Goal: Navigation & Orientation: Find specific page/section

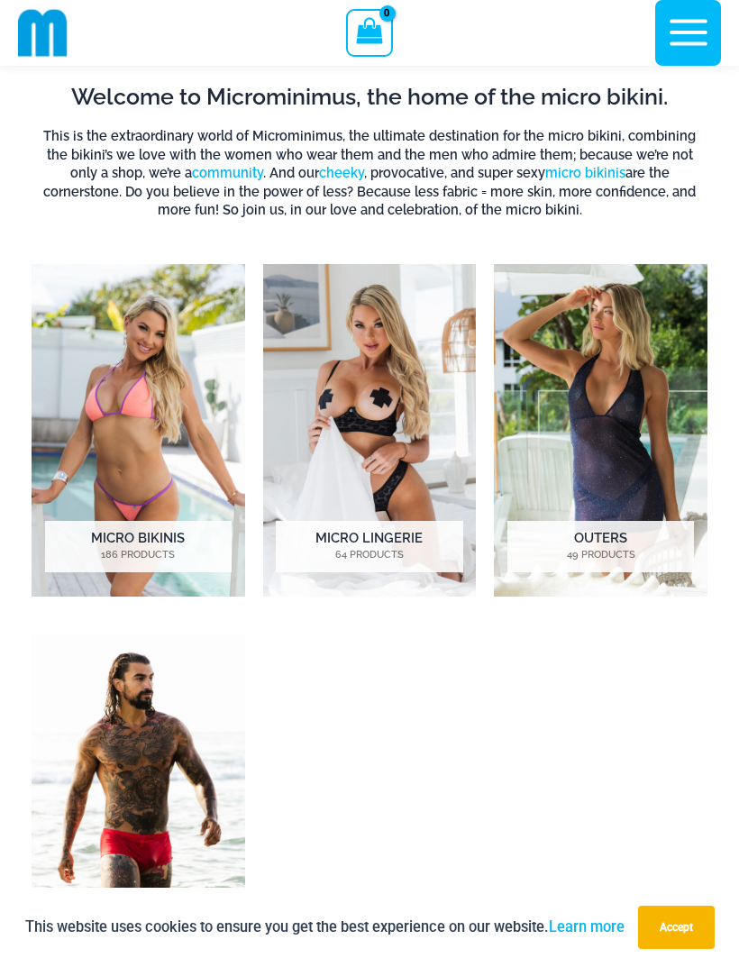
scroll to position [804, 0]
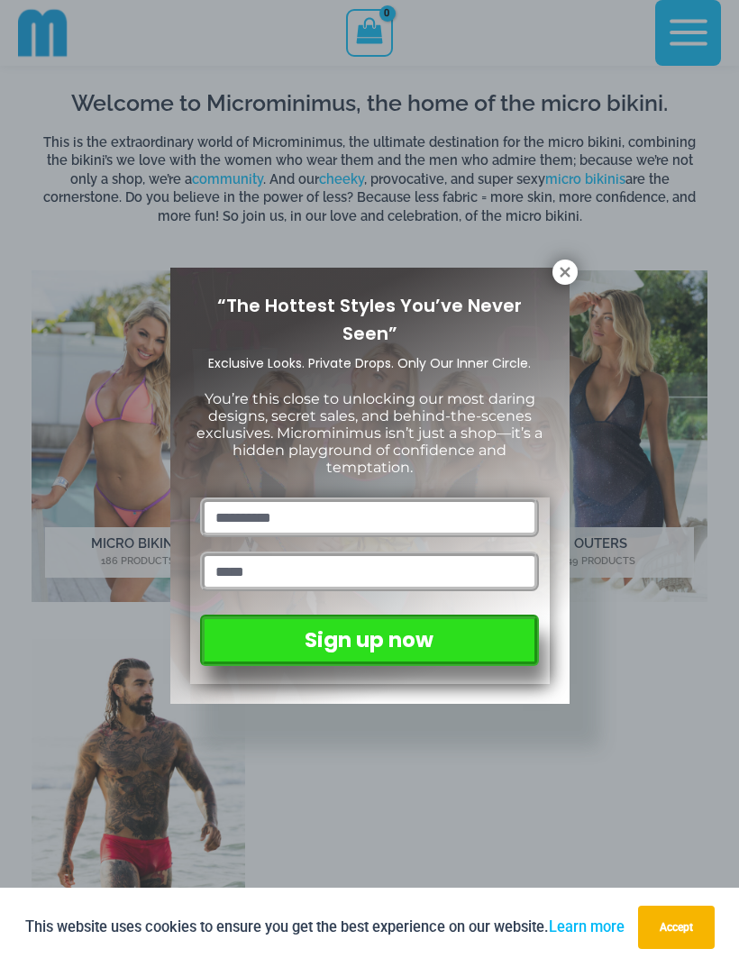
click at [74, 467] on div "“The Hottest Styles You’ve Never Seen” Exclusive Looks. Private Drops. Only Our…" at bounding box center [369, 483] width 739 height 967
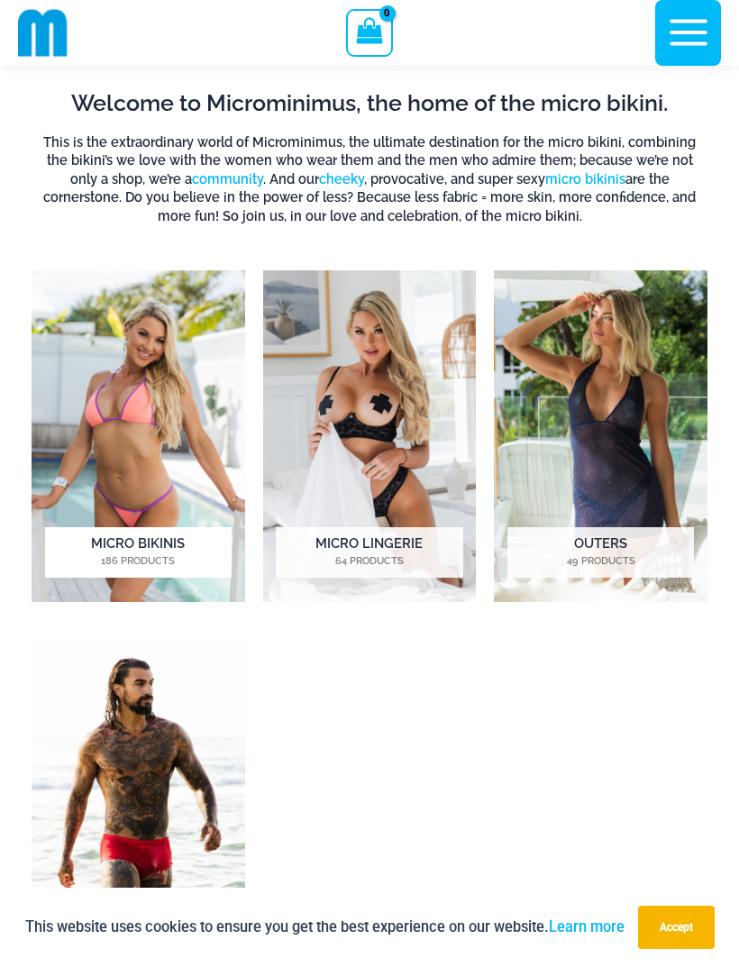
click at [95, 470] on img "Visit product category Micro Bikinis" at bounding box center [139, 436] width 214 height 332
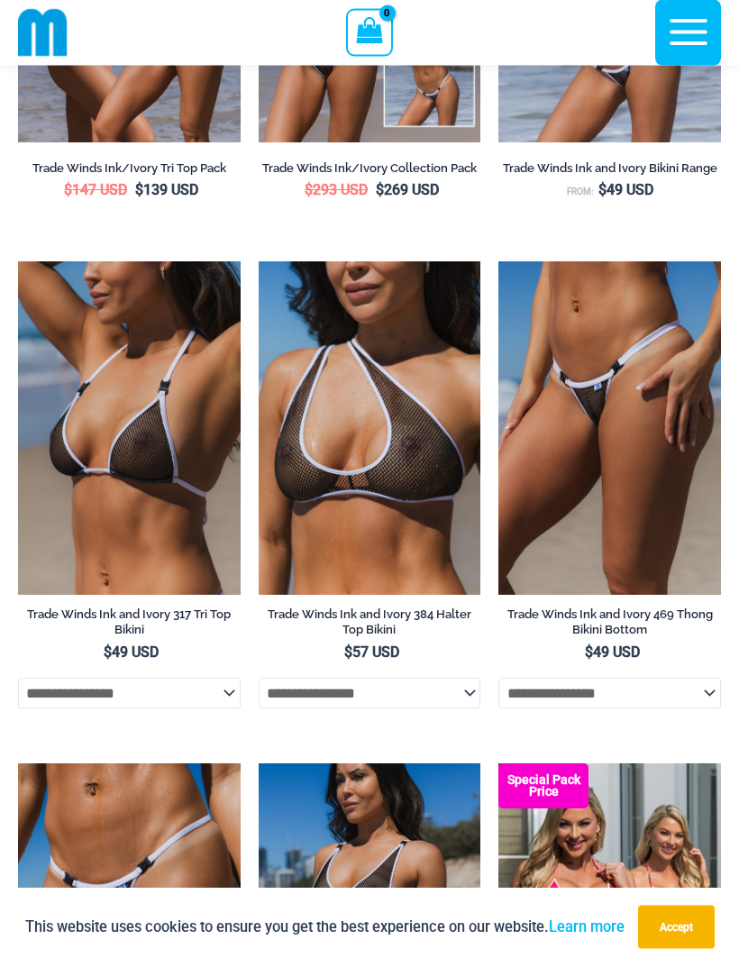
scroll to position [819, 0]
